Goal: Go to known website: Access a specific website the user already knows

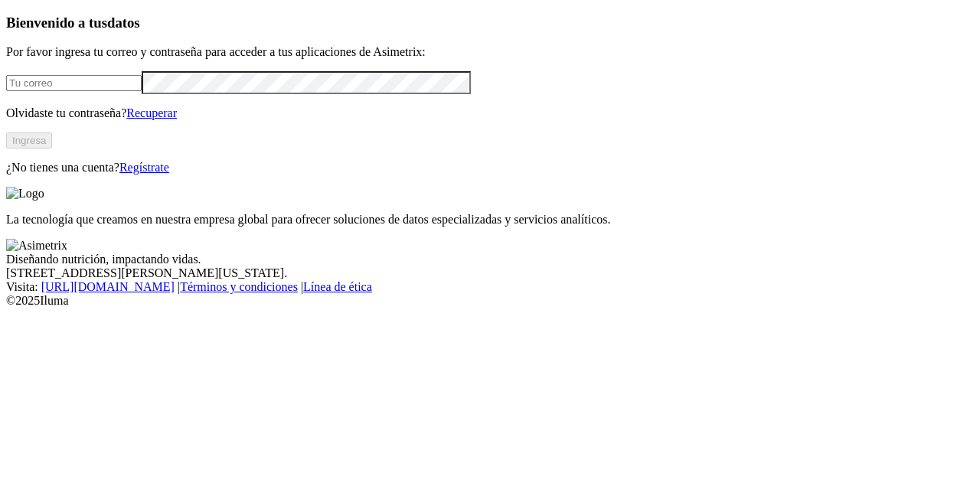
type input "[PERSON_NAME][EMAIL_ADDRESS][PERSON_NAME][DOMAIN_NAME]"
click at [52, 149] on button "Ingresa" at bounding box center [29, 140] width 46 height 16
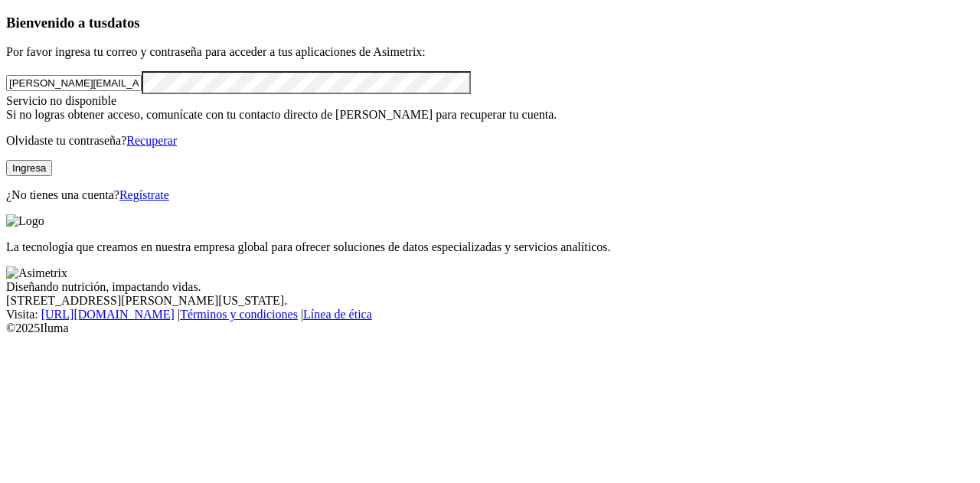
click at [52, 176] on button "Ingresa" at bounding box center [29, 168] width 46 height 16
click at [683, 214] on div "La tecnología que creamos en nuestra empresa global para ofrecer soluciones de …" at bounding box center [490, 234] width 968 height 40
click at [52, 176] on button "Ingresa" at bounding box center [29, 168] width 46 height 16
